Goal: Information Seeking & Learning: Learn about a topic

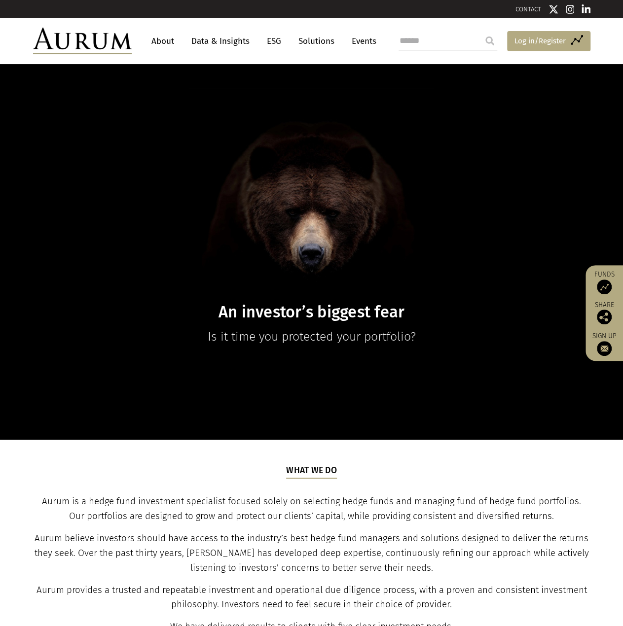
click at [548, 45] on span "Log in/Register" at bounding box center [539, 41] width 51 height 12
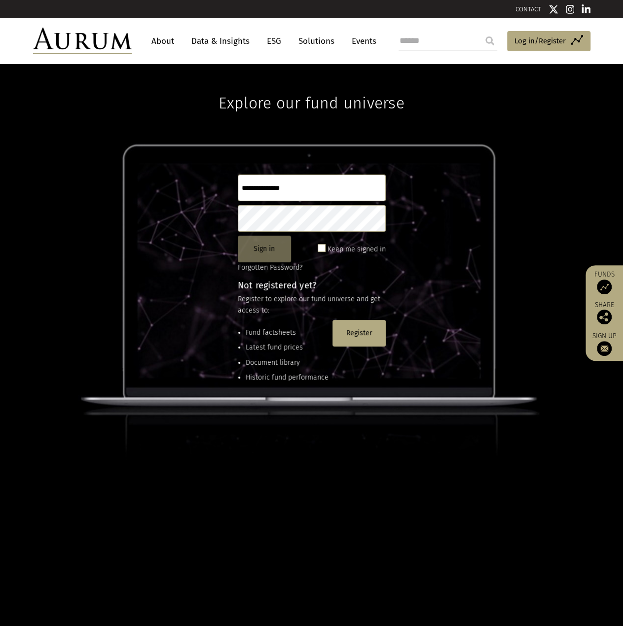
type input "**********"
click at [274, 251] on button "Sign in" at bounding box center [264, 249] width 53 height 27
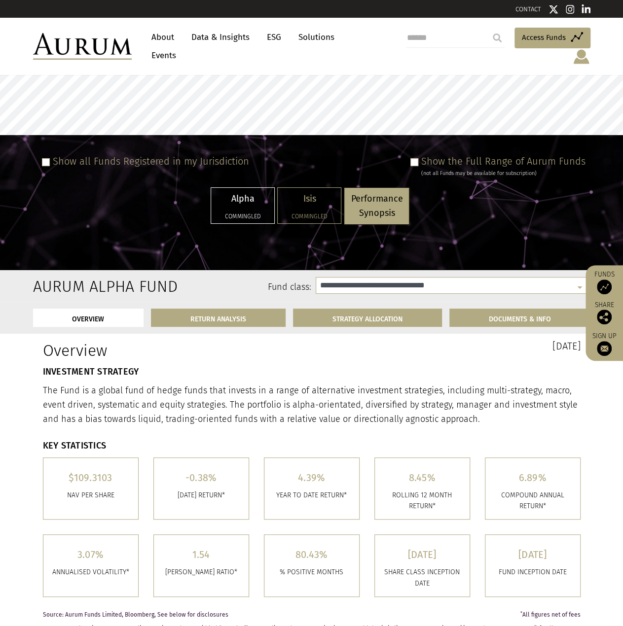
select select "**********"
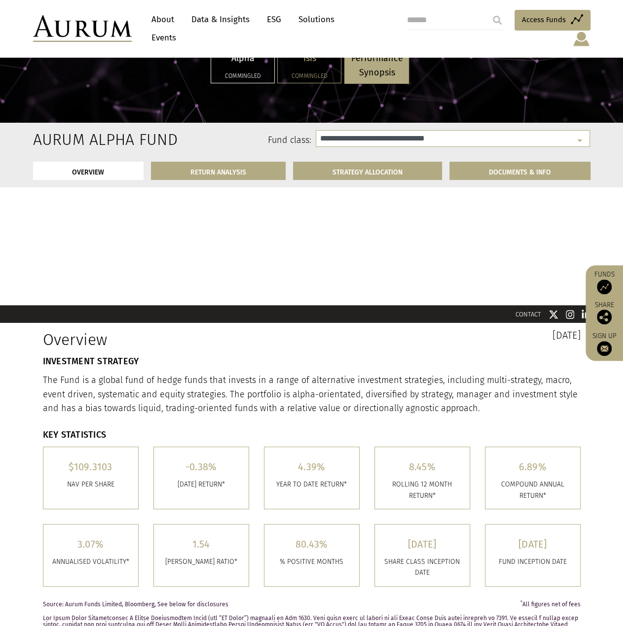
scroll to position [148, 0]
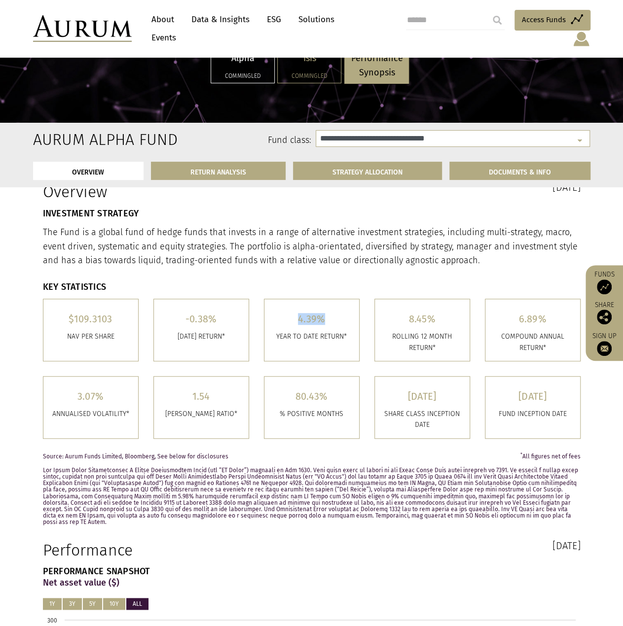
drag, startPoint x: 299, startPoint y: 318, endPoint x: 323, endPoint y: 319, distance: 24.7
click at [323, 319] on h5 "4.39%" at bounding box center [312, 319] width 80 height 10
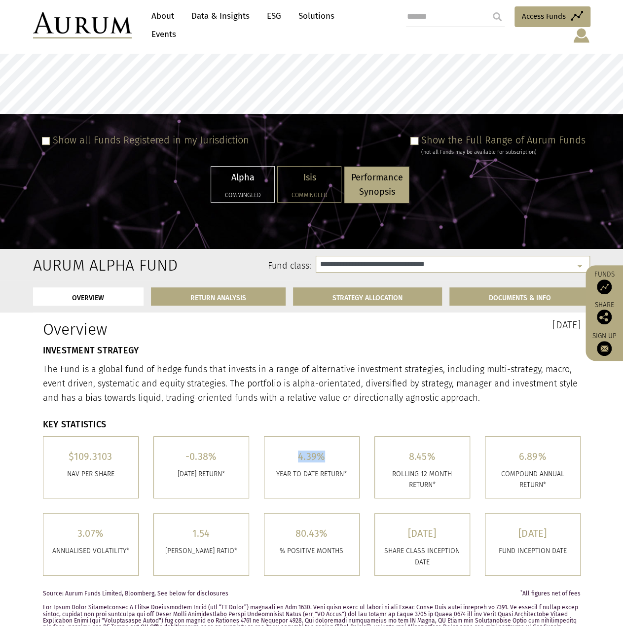
scroll to position [0, 0]
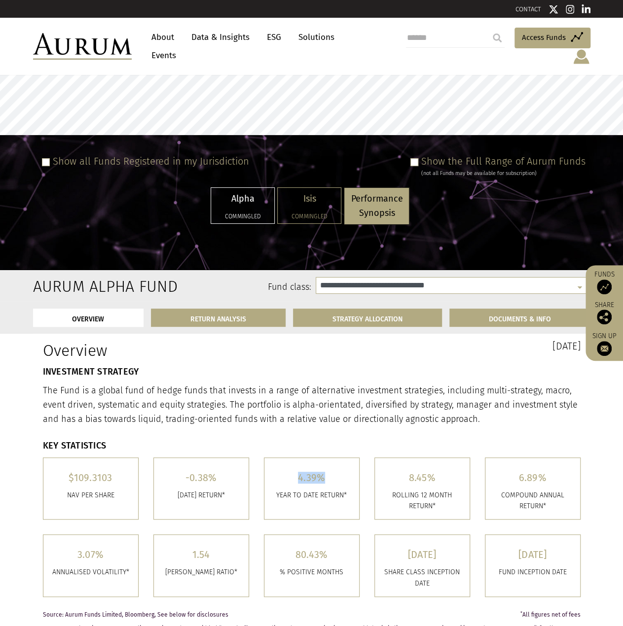
drag, startPoint x: 548, startPoint y: 337, endPoint x: 564, endPoint y: 338, distance: 16.3
click at [564, 341] on h3 "31st July 2025" at bounding box center [449, 346] width 261 height 10
drag, startPoint x: 298, startPoint y: 470, endPoint x: 340, endPoint y: 470, distance: 42.4
click at [340, 473] on h5 "4.39%" at bounding box center [312, 478] width 80 height 10
